Goal: Transaction & Acquisition: Purchase product/service

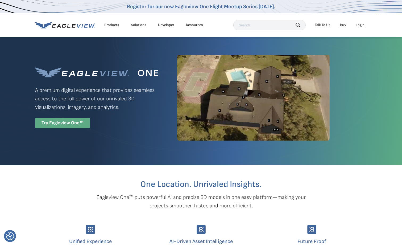
click at [83, 126] on div "Try Eagleview One™" at bounding box center [62, 123] width 55 height 10
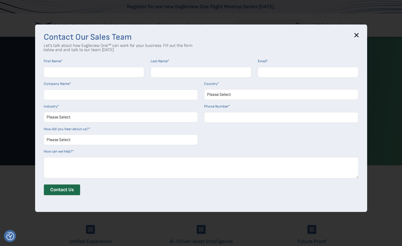
click at [360, 32] on div "Contact Our Sales Team Let's talk about how Eagleview One™ can work for your bu…" at bounding box center [201, 117] width 332 height 187
click at [355, 36] on h3 "Contact Our Sales Team" at bounding box center [201, 37] width 315 height 9
click at [356, 36] on icon at bounding box center [356, 35] width 4 height 4
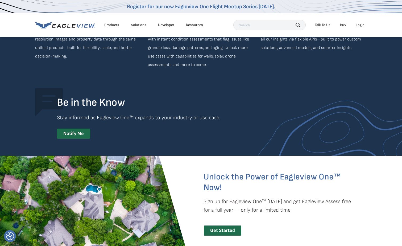
scroll to position [931, 0]
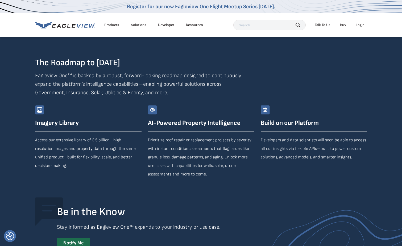
click at [118, 26] on div "Products" at bounding box center [111, 25] width 15 height 5
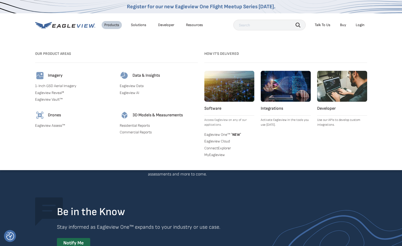
click at [49, 77] on h4 "Imagery" at bounding box center [55, 75] width 15 height 5
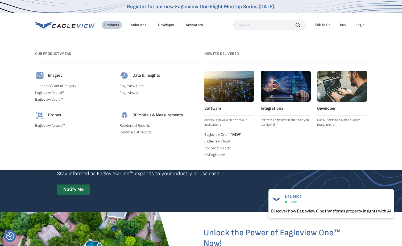
scroll to position [1038, 0]
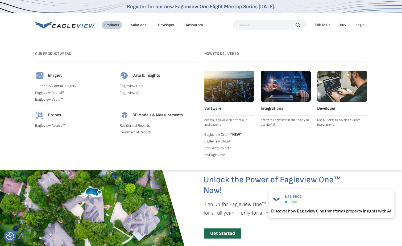
click at [112, 26] on div "Products" at bounding box center [111, 25] width 15 height 5
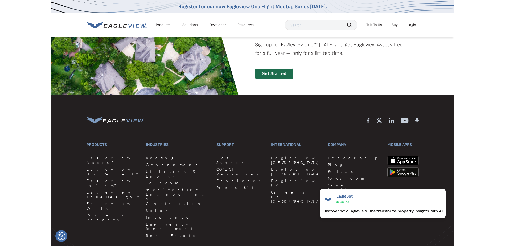
scroll to position [1118, 0]
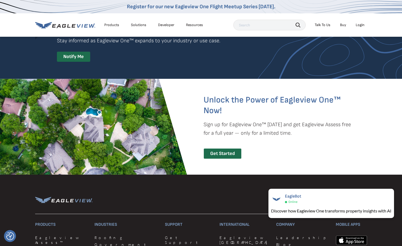
click at [234, 154] on div "Get Started" at bounding box center [223, 153] width 38 height 11
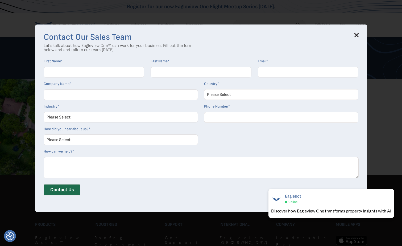
click at [354, 37] on h3 "Contact Our Sales Team" at bounding box center [201, 37] width 315 height 9
click at [357, 33] on div "Contact Our Sales Team Let's talk about how Eagleview One™ can work for your bu…" at bounding box center [201, 117] width 332 height 187
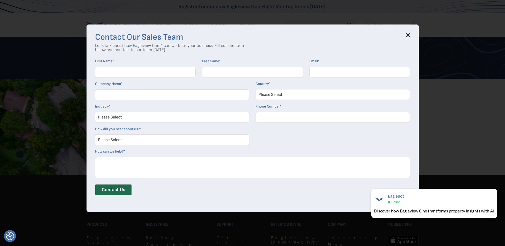
click at [402, 36] on icon at bounding box center [407, 35] width 3 height 3
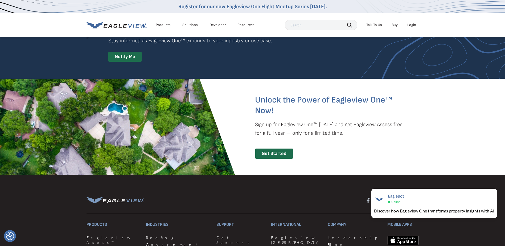
click at [165, 23] on div "Products" at bounding box center [163, 25] width 15 height 5
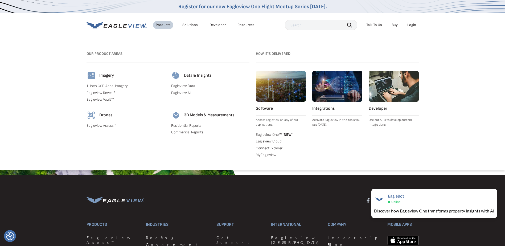
click at [190, 125] on link "Residential Reports" at bounding box center [210, 125] width 78 height 5
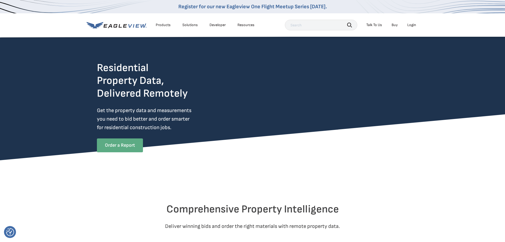
click at [135, 146] on link "Order a Report" at bounding box center [120, 145] width 46 height 14
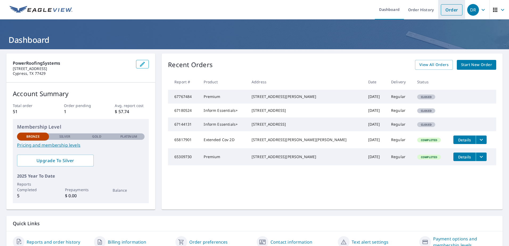
click at [445, 9] on link "Order" at bounding box center [452, 9] width 22 height 11
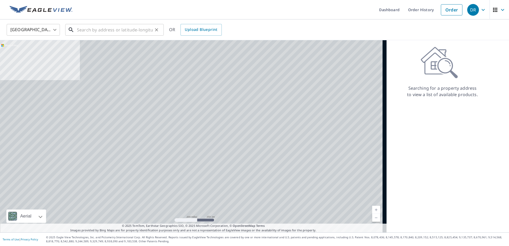
click at [89, 29] on input "text" at bounding box center [115, 29] width 76 height 15
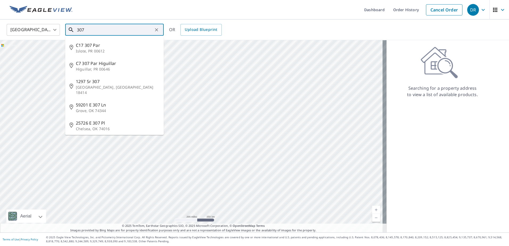
type input "307k"
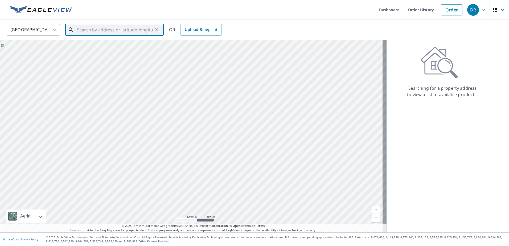
click at [98, 30] on input "text" at bounding box center [115, 29] width 76 height 15
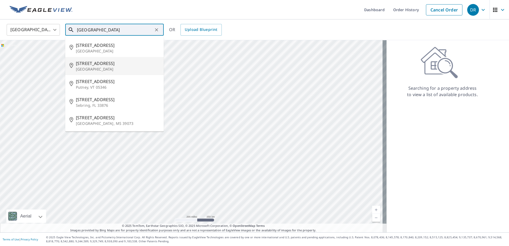
click at [101, 67] on p "Spring, TX 77381" at bounding box center [118, 69] width 84 height 5
type input "307 Hickory Ridge Dr Spring, TX 77381"
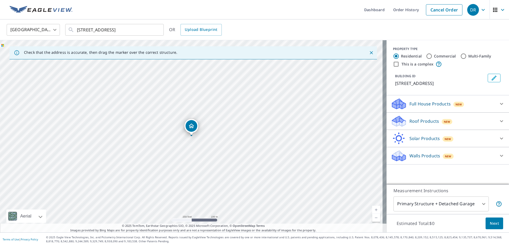
click at [430, 124] on p "Roof Products" at bounding box center [424, 121] width 30 height 6
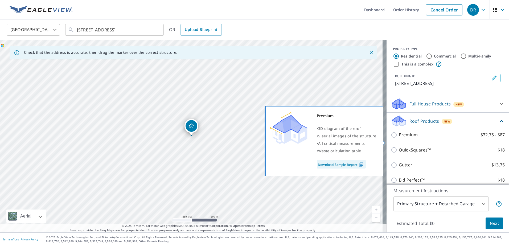
click at [391, 138] on input "Premium $32.75 - $87" at bounding box center [395, 135] width 8 height 6
checkbox input "true"
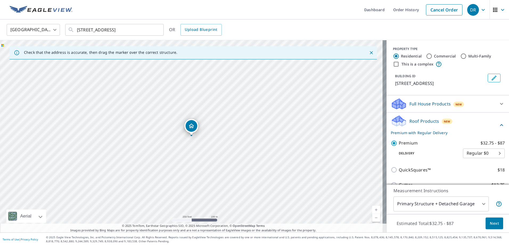
click at [490, 222] on span "Next" at bounding box center [494, 223] width 9 height 7
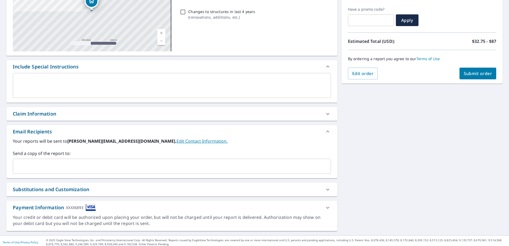
scroll to position [89, 0]
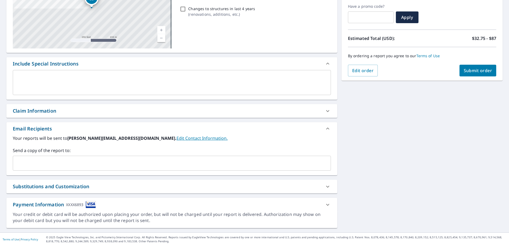
click at [75, 204] on div "XXXX6893" at bounding box center [74, 204] width 17 height 7
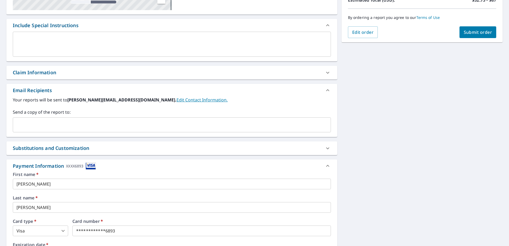
scroll to position [206, 0]
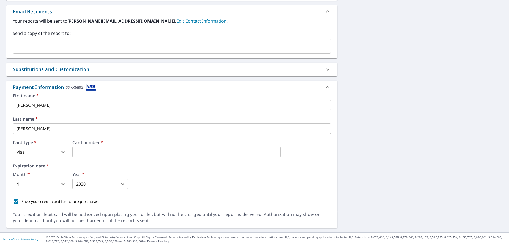
click at [198, 172] on div "Expiration date   * Month   * 4 4 ​ Year   * 2030 2030 ​" at bounding box center [172, 177] width 318 height 26
click at [42, 184] on body "DR DR Dashboard Order History Cancel Order DR Dashboard / Finalize Order Finali…" at bounding box center [254, 123] width 509 height 246
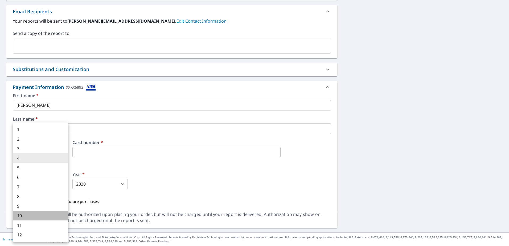
click at [43, 215] on li "10" at bounding box center [40, 216] width 55 height 10
type input "10"
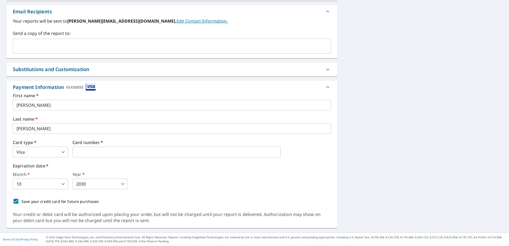
click at [198, 176] on div "Month   * 10 10 ​ Year   * 2030 2030 ​" at bounding box center [172, 180] width 318 height 17
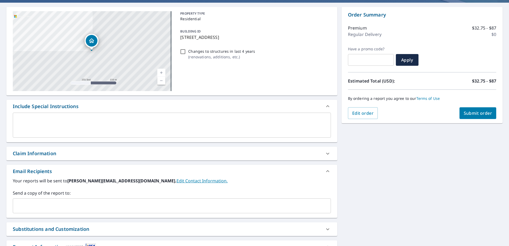
scroll to position [0, 0]
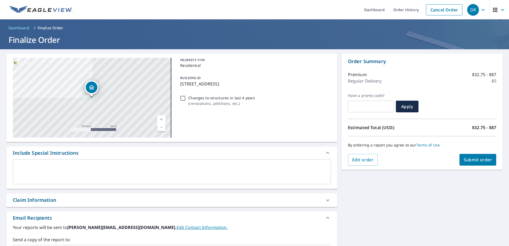
click at [480, 160] on span "Submit order" at bounding box center [478, 160] width 28 height 6
